Goal: Find specific page/section: Find specific page/section

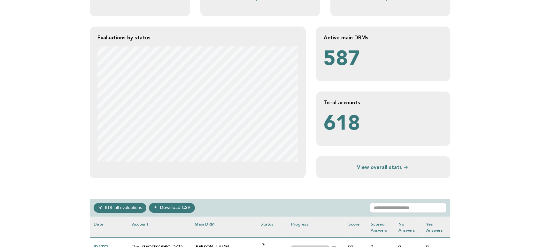
scroll to position [142, 0]
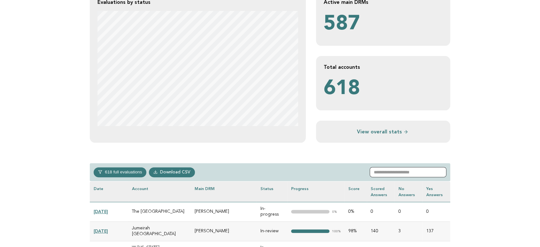
click at [416, 173] on input "text" at bounding box center [407, 172] width 77 height 10
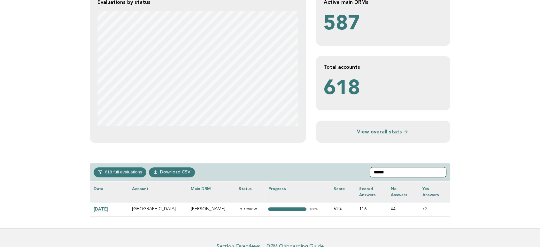
type input "******"
click at [108, 209] on link "[DATE]" at bounding box center [101, 208] width 14 height 5
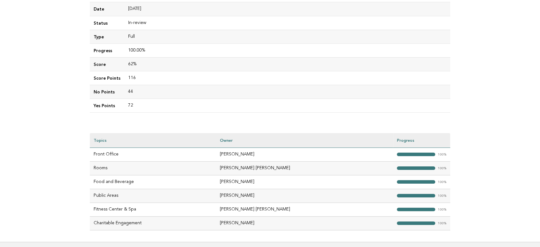
scroll to position [106, 0]
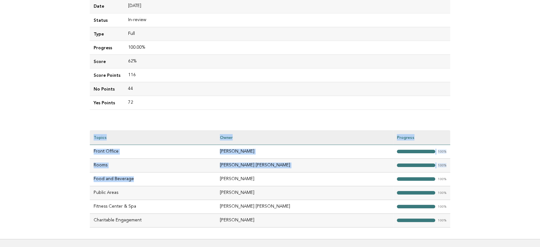
drag, startPoint x: 140, startPoint y: 179, endPoint x: 87, endPoint y: 179, distance: 53.6
click at [87, 179] on div "Evaluations Evaluation details Evaluation 344ea275-c86c-4088-9c05-7e148d4d9d4c …" at bounding box center [270, 84] width 370 height 309
click at [59, 164] on main "Evaluations Evaluation details Evaluation 344ea275-c86c-4088-9c05-7e148d4d9d4c …" at bounding box center [270, 84] width 540 height 309
click at [208, 113] on div "Evaluations Evaluation details Evaluation 344ea275-c86c-4088-9c05-7e148d4d9d4c …" at bounding box center [270, 84] width 370 height 309
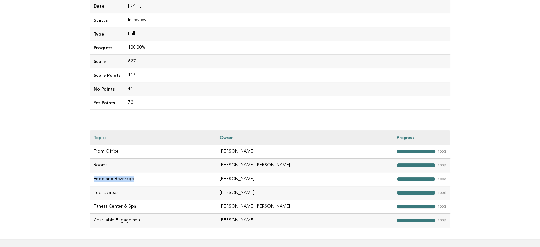
drag, startPoint x: 144, startPoint y: 181, endPoint x: 95, endPoint y: 178, distance: 49.9
click at [92, 178] on td "Food and Beverage" at bounding box center [153, 179] width 126 height 14
copy td "Food and Beverage"
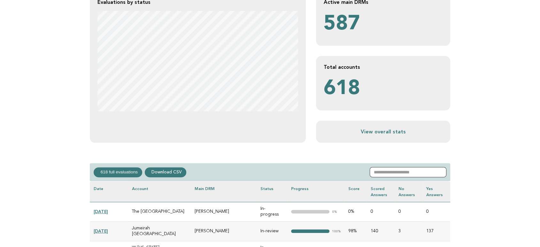
click at [398, 173] on input "text" at bounding box center [407, 172] width 77 height 10
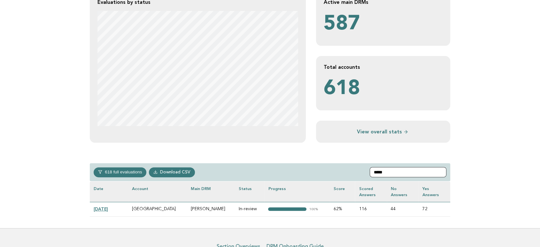
type input "*****"
drag, startPoint x: 230, startPoint y: 210, endPoint x: 202, endPoint y: 209, distance: 27.8
click at [202, 209] on td "[PERSON_NAME]" at bounding box center [211, 209] width 48 height 14
copy td "[PERSON_NAME]"
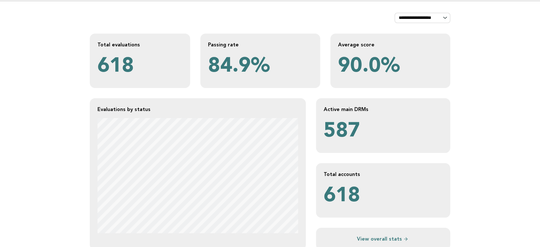
scroll to position [71, 0]
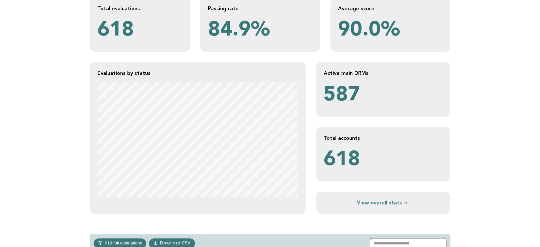
click at [392, 222] on input "text" at bounding box center [407, 243] width 77 height 10
type input "********"
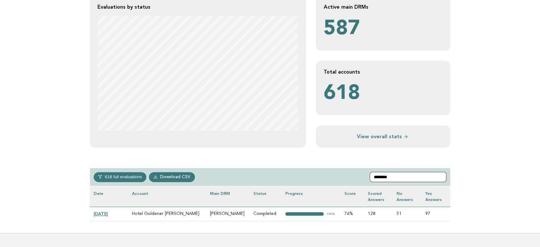
scroll to position [177, 0]
